Goal: Book appointment/travel/reservation

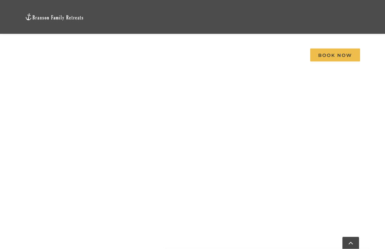
scroll to position [373, 0]
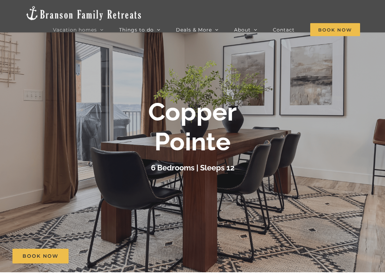
scroll to position [22, 0]
click at [253, 165] on div "6 Bedrooms | Sleeps 12" at bounding box center [192, 168] width 277 height 12
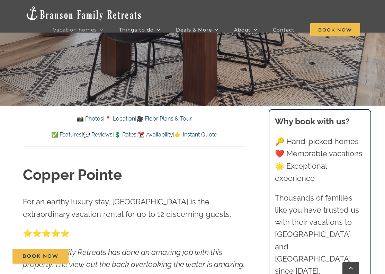
click at [84, 118] on link "📸 Photos" at bounding box center [90, 118] width 26 height 7
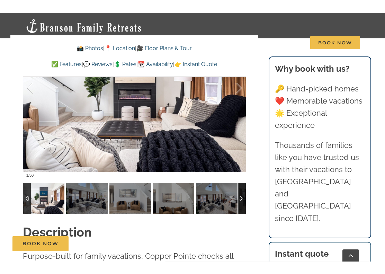
scroll to position [542, 0]
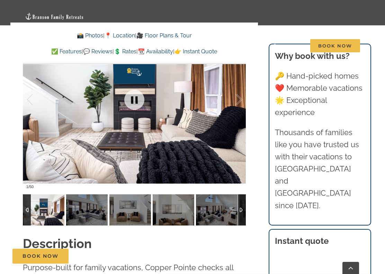
click at [171, 133] on div at bounding box center [134, 99] width 223 height 185
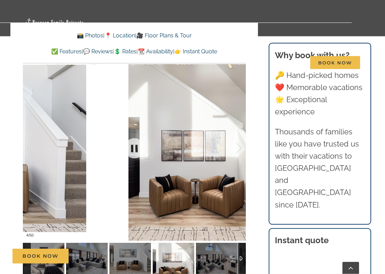
scroll to position [494, 0]
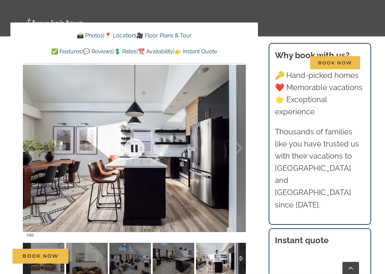
click at [214, 185] on div at bounding box center [134, 148] width 223 height 185
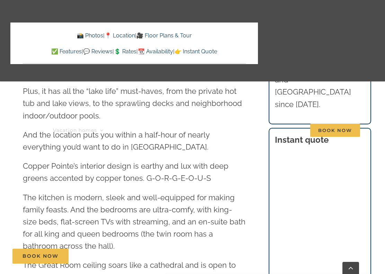
scroll to position [781, 0]
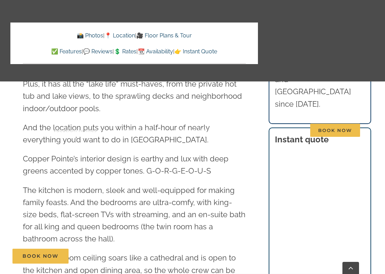
click at [55, 3] on div "Vacation homes 2 to 3 Bedrooms Mini Camp | 2 Bedrooms Mini Pearl | 2 Bedrooms M…" at bounding box center [192, 87] width 364 height 174
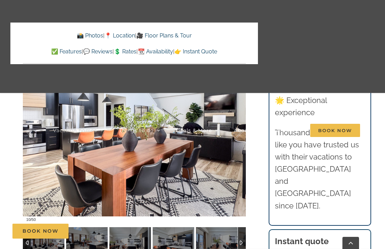
scroll to position [483, 0]
